Goal: Task Accomplishment & Management: Manage account settings

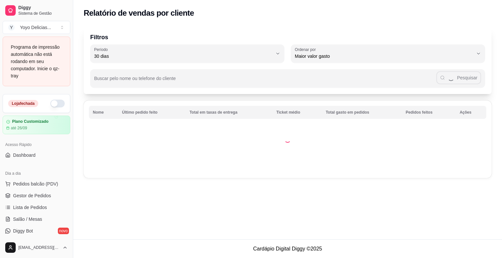
select select "30"
select select "HIGHEST_TOTAL_SPENT_WITH_ORDERS"
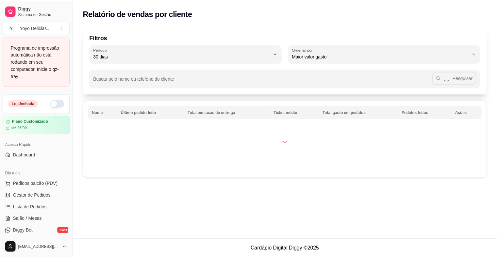
scroll to position [115, 0]
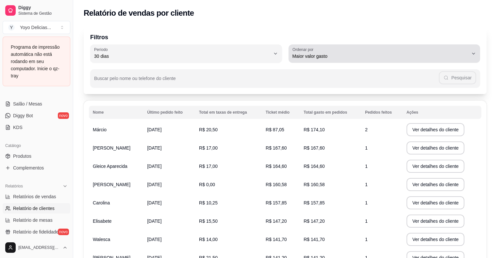
click at [321, 59] on div "Maior valor gasto" at bounding box center [380, 53] width 176 height 13
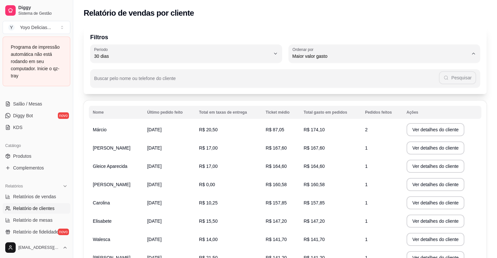
click at [326, 73] on span "Maior número de pedidos" at bounding box center [381, 72] width 168 height 6
type input "HIGHEST_ORDER_COUNT"
select select "HIGHEST_ORDER_COUNT"
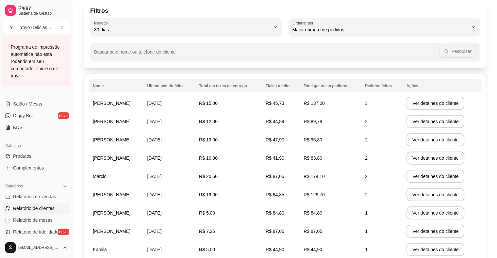
scroll to position [0, 0]
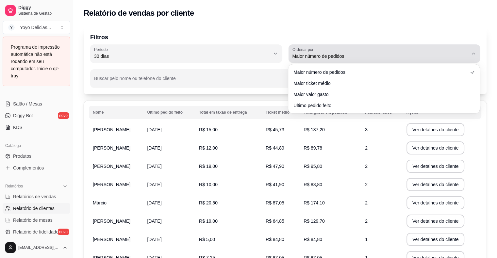
click at [372, 53] on span "Maior número de pedidos" at bounding box center [380, 56] width 176 height 7
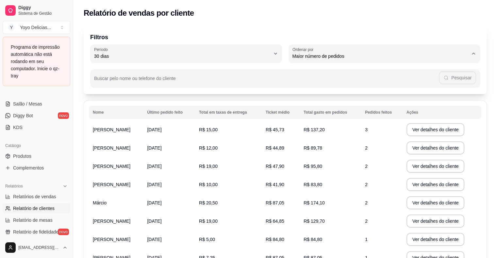
click at [321, 95] on span "Maior valor gasto" at bounding box center [381, 93] width 168 height 6
type input "HIGHEST_TOTAL_SPENT_WITH_ORDERS"
select select "HIGHEST_TOTAL_SPENT_WITH_ORDERS"
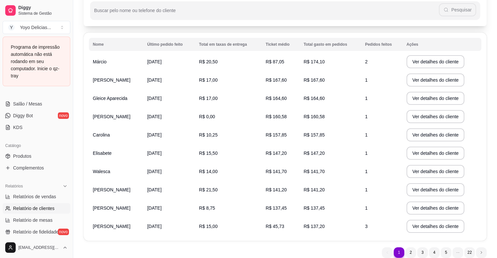
scroll to position [94, 0]
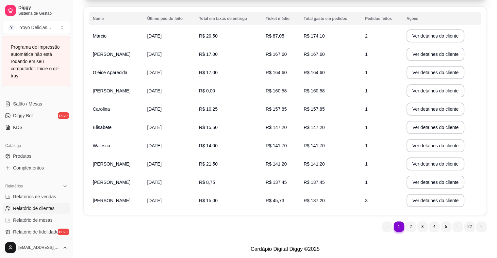
click at [66, 220] on div "Relatórios Relatórios de vendas Relatório de clientes Relatório de mesas Relató…" at bounding box center [36, 208] width 73 height 61
click at [49, 220] on span "Relatório de mesas" at bounding box center [33, 220] width 40 height 7
select select "TOTAL_OF_ORDERS"
select select "7"
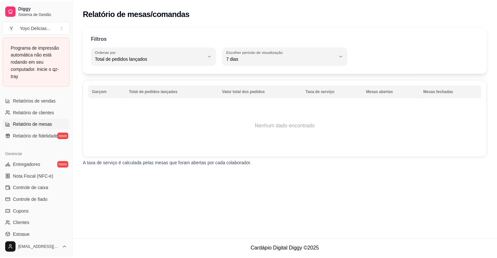
scroll to position [211, 0]
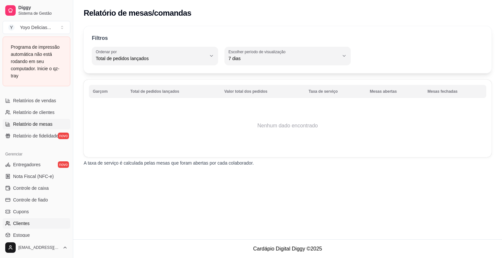
click at [33, 220] on link "Clientes" at bounding box center [37, 223] width 68 height 10
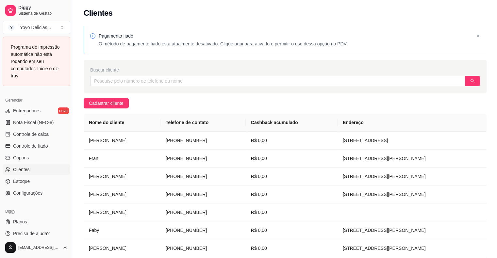
scroll to position [269, 0]
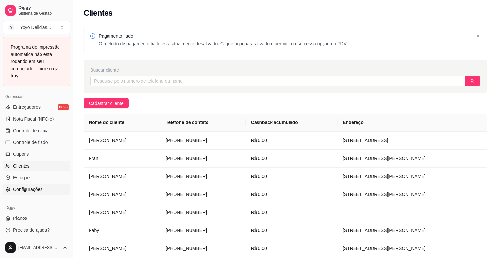
click at [48, 185] on link "Configurações" at bounding box center [37, 189] width 68 height 10
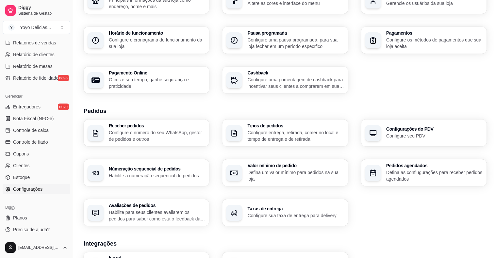
scroll to position [52, 0]
click at [293, 176] on p "Defina um valor mínimo para pedidos na sua loja" at bounding box center [295, 175] width 93 height 13
click at [406, 171] on p "Defina as confiugurações para receber pedidos agendados" at bounding box center [433, 175] width 93 height 13
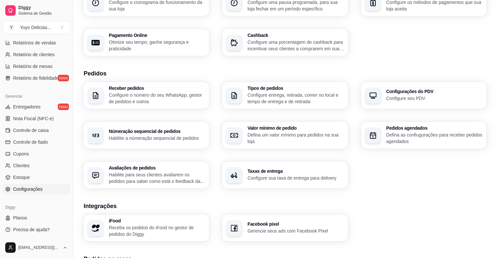
click at [192, 147] on div "Númeração sequencial de pedidos Habilite a númeração sequencial de pedidos" at bounding box center [146, 135] width 125 height 27
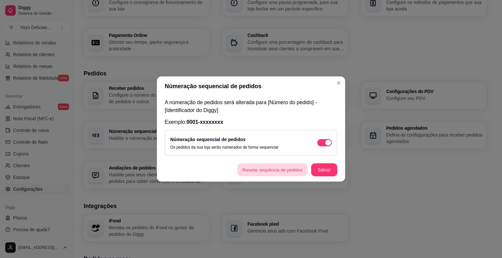
click at [290, 166] on button "Resetar sequência de pedidos" at bounding box center [272, 170] width 70 height 13
click at [327, 173] on button "Salvar" at bounding box center [323, 170] width 25 height 13
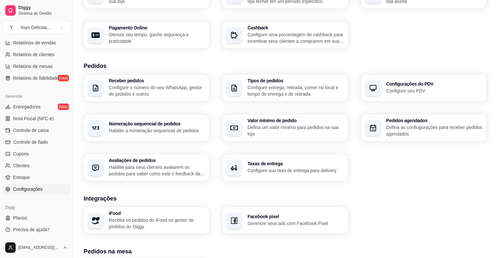
scroll to position [97, 0]
click at [48, 164] on link "Clientes" at bounding box center [37, 165] width 68 height 10
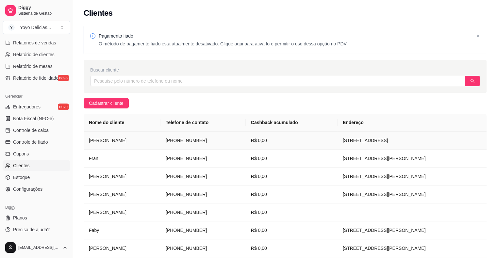
click at [175, 142] on td "[PHONE_NUMBER]" at bounding box center [202, 141] width 85 height 18
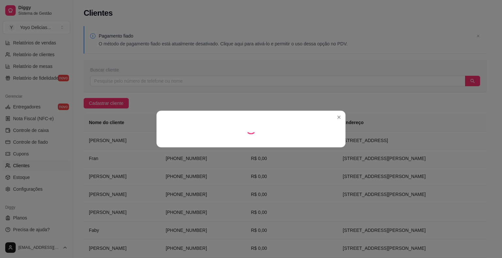
click at [175, 142] on footer at bounding box center [250, 142] width 189 height 10
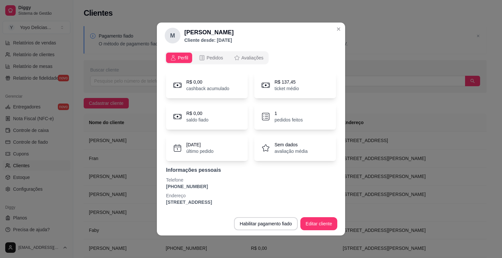
click at [256, 66] on div "Perfil Pedidos Avaliações R$ 0,00 cashback acumulado R$ 137,45 ticket médio R$ …" at bounding box center [251, 130] width 188 height 163
click at [247, 58] on span "Avaliações" at bounding box center [252, 58] width 22 height 7
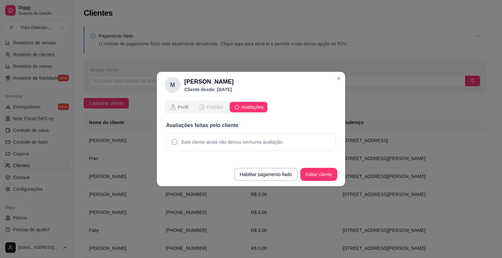
click at [206, 106] on span "Pedidos" at bounding box center [214, 107] width 17 height 7
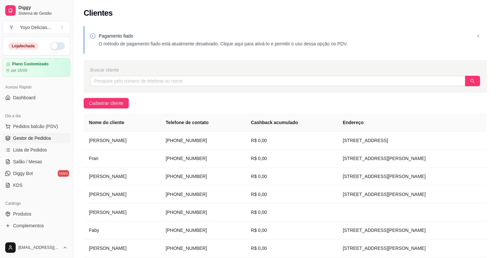
click at [30, 135] on span "Gestor de Pedidos" at bounding box center [32, 138] width 38 height 7
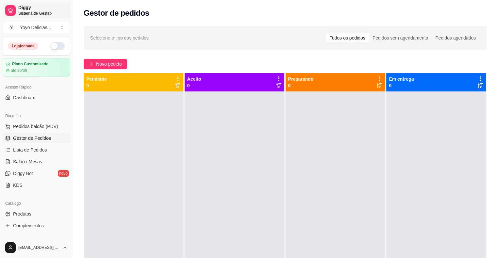
click at [39, 14] on span "Sistema de Gestão" at bounding box center [42, 13] width 49 height 5
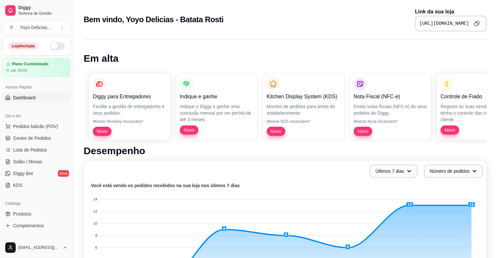
click at [477, 23] on icon "Copy to clipboard" at bounding box center [477, 24] width 6 height 6
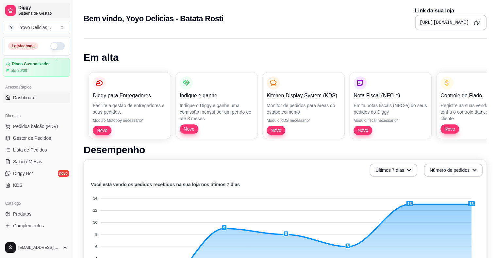
click at [38, 14] on span "Sistema de Gestão" at bounding box center [42, 13] width 49 height 5
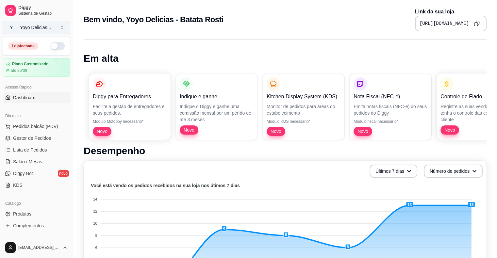
click at [35, 28] on div "Yoyo Delicias ..." at bounding box center [35, 27] width 31 height 7
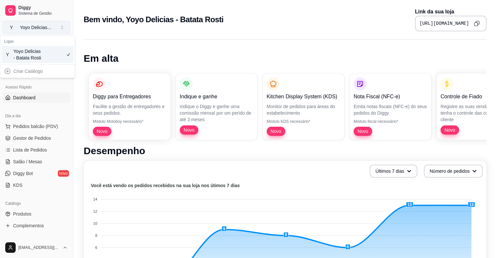
click at [35, 28] on div "Yoyo Delicias ..." at bounding box center [35, 27] width 31 height 7
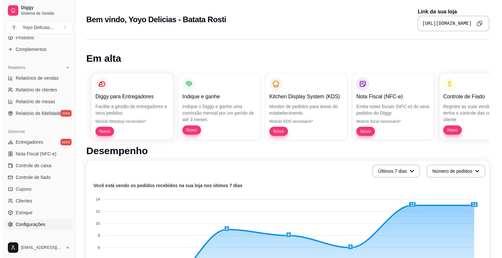
scroll to position [212, 0]
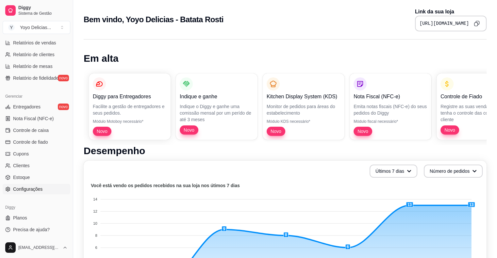
click at [42, 187] on link "Configurações" at bounding box center [37, 189] width 68 height 10
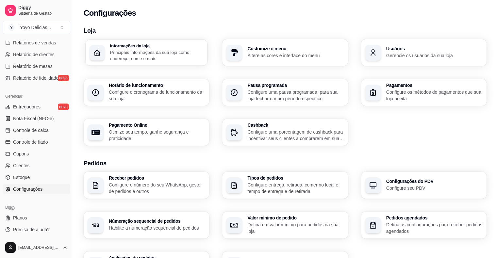
click at [162, 53] on p "Principais informações da sua loja como endereço, nome e mais" at bounding box center [156, 55] width 93 height 13
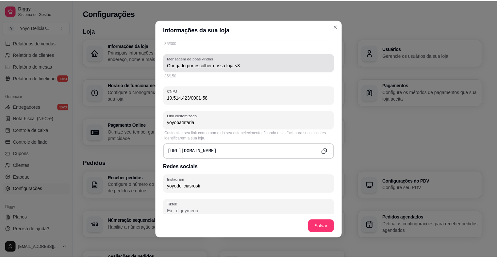
scroll to position [185, 0]
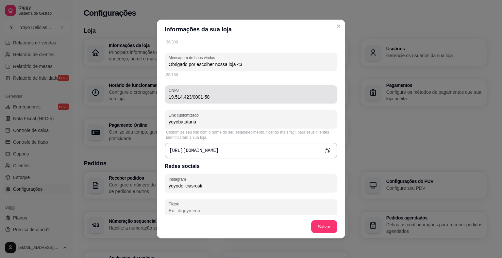
click at [196, 95] on input "19.514.423/0001-58" at bounding box center [251, 97] width 165 height 7
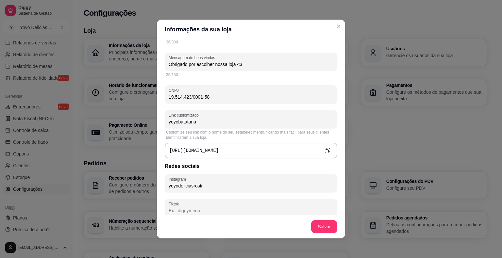
click at [196, 95] on input "19.514.423/0001-58" at bounding box center [251, 97] width 165 height 7
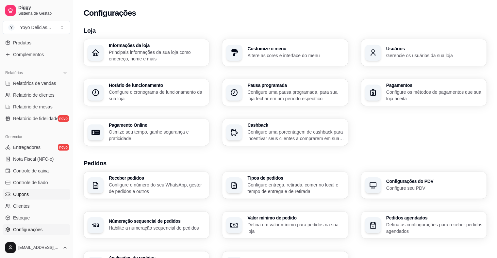
scroll to position [171, 0]
click at [37, 205] on link "Clientes" at bounding box center [37, 206] width 68 height 10
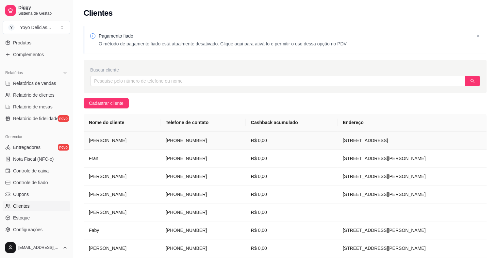
click at [171, 141] on td "[PHONE_NUMBER]" at bounding box center [202, 141] width 85 height 18
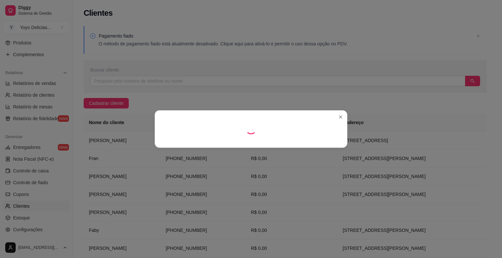
click at [171, 141] on footer at bounding box center [250, 142] width 192 height 11
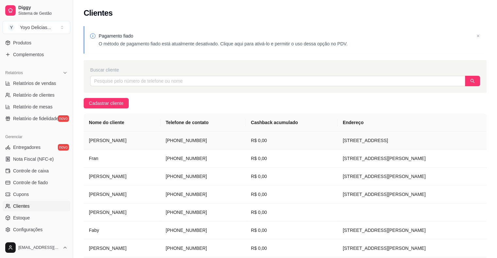
drag, startPoint x: 155, startPoint y: 139, endPoint x: 203, endPoint y: 139, distance: 47.7
click at [203, 139] on td "[PHONE_NUMBER]" at bounding box center [202, 141] width 85 height 18
copy td "[PHONE_NUMBER]"
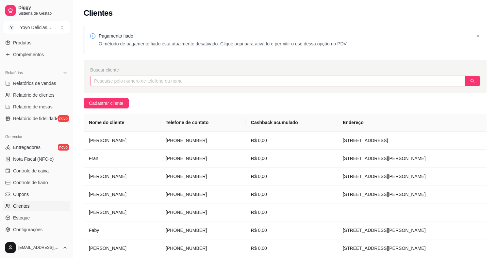
click at [152, 79] on input "text" at bounding box center [277, 81] width 375 height 10
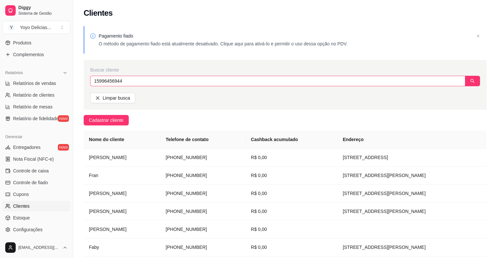
type input "15996456944"
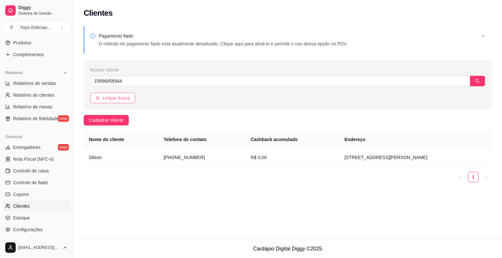
click at [115, 97] on span "Limpar busca" at bounding box center [116, 97] width 27 height 7
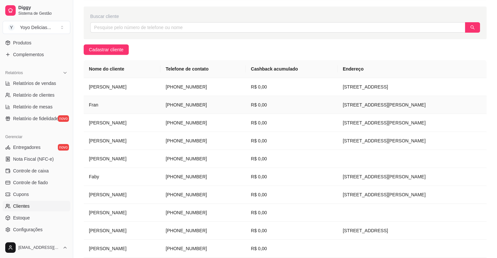
scroll to position [73, 0]
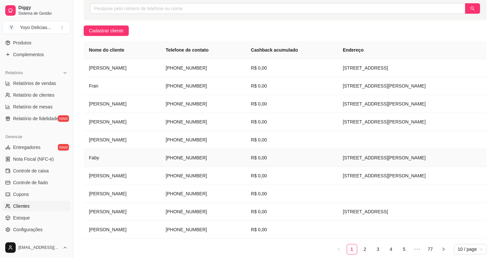
click at [187, 159] on td "[PHONE_NUMBER]" at bounding box center [202, 158] width 85 height 18
click at [429, 250] on link "77" at bounding box center [430, 249] width 10 height 10
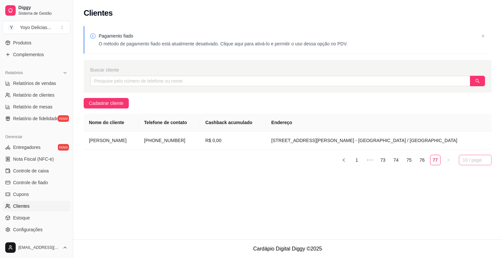
click at [482, 156] on span "10 / page" at bounding box center [475, 160] width 25 height 10
click at [361, 159] on link "1" at bounding box center [357, 160] width 10 height 10
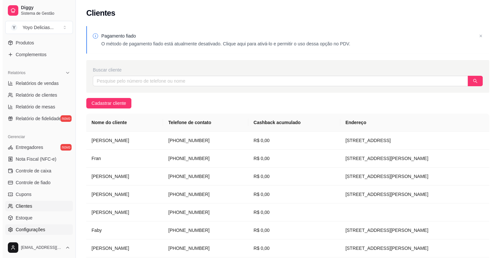
scroll to position [212, 0]
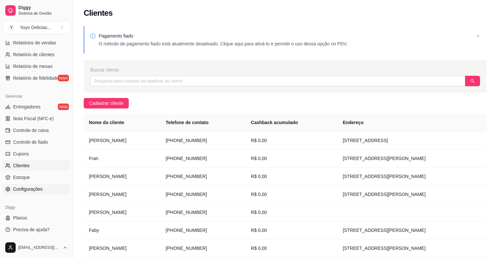
click at [45, 190] on link "Configurações" at bounding box center [37, 189] width 68 height 10
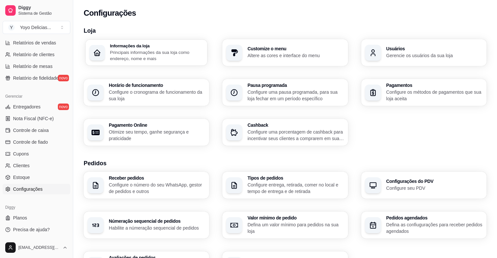
click at [152, 54] on p "Principais informações da sua loja como endereço, nome e mais" at bounding box center [156, 55] width 93 height 13
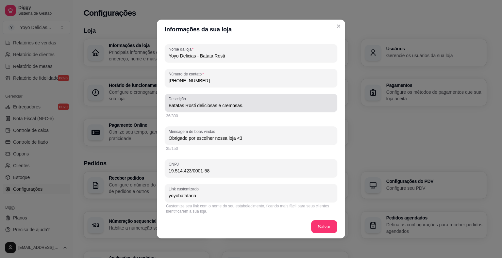
scroll to position [112, 0]
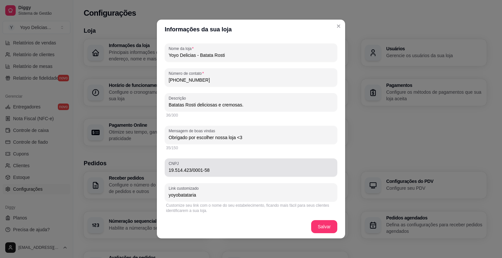
click at [226, 173] on div "19.514.423/0001-58" at bounding box center [251, 167] width 165 height 13
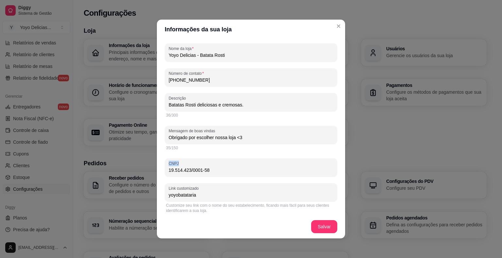
click at [226, 173] on div "19.514.423/0001-58" at bounding box center [251, 167] width 165 height 13
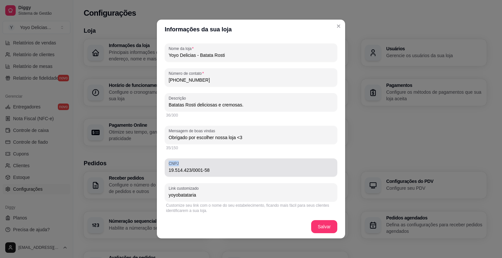
click at [226, 173] on div "19.514.423/0001-58" at bounding box center [251, 167] width 165 height 13
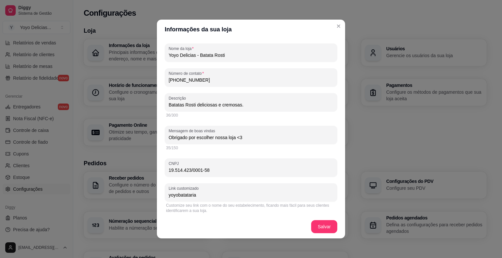
click at [205, 172] on input "19.514.423/0001-58" at bounding box center [251, 170] width 165 height 7
